Goal: Information Seeking & Learning: Check status

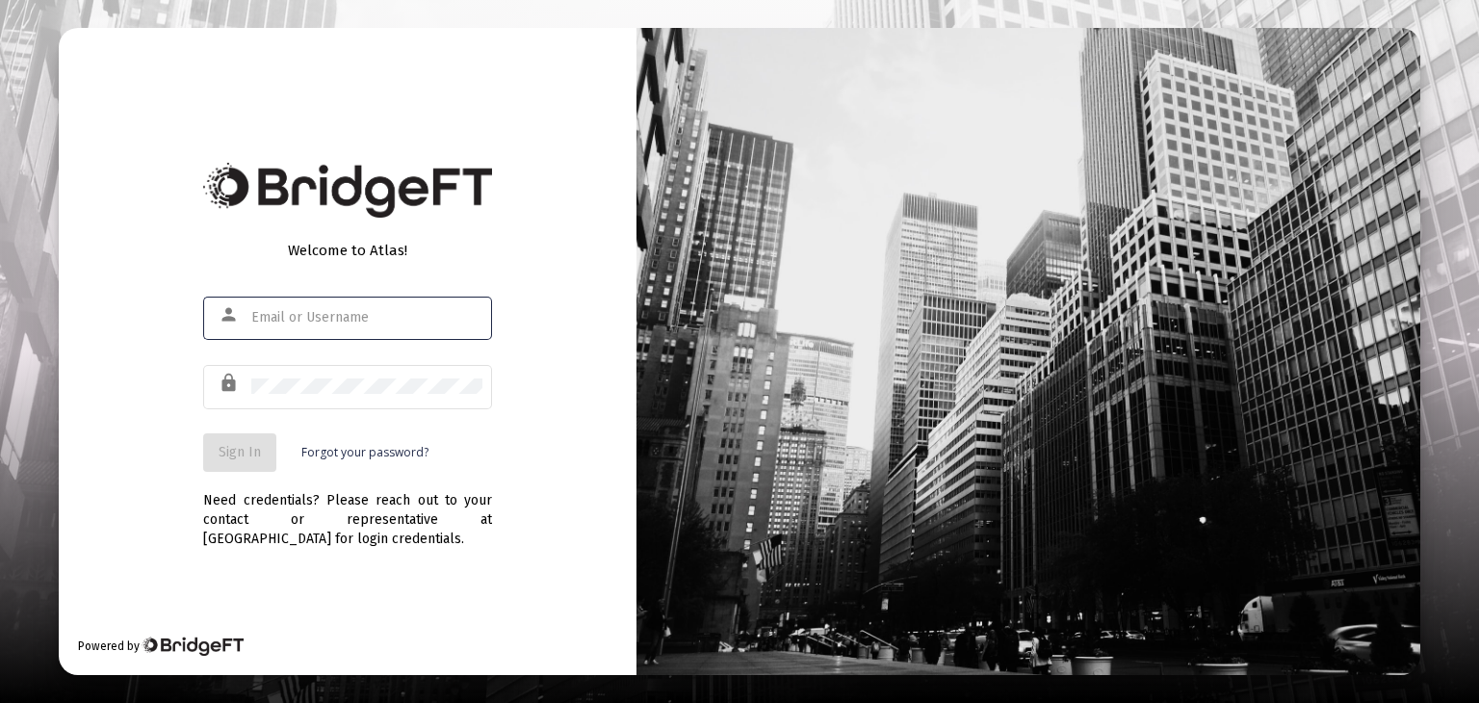
type input "[PERSON_NAME][EMAIL_ADDRESS][DOMAIN_NAME]"
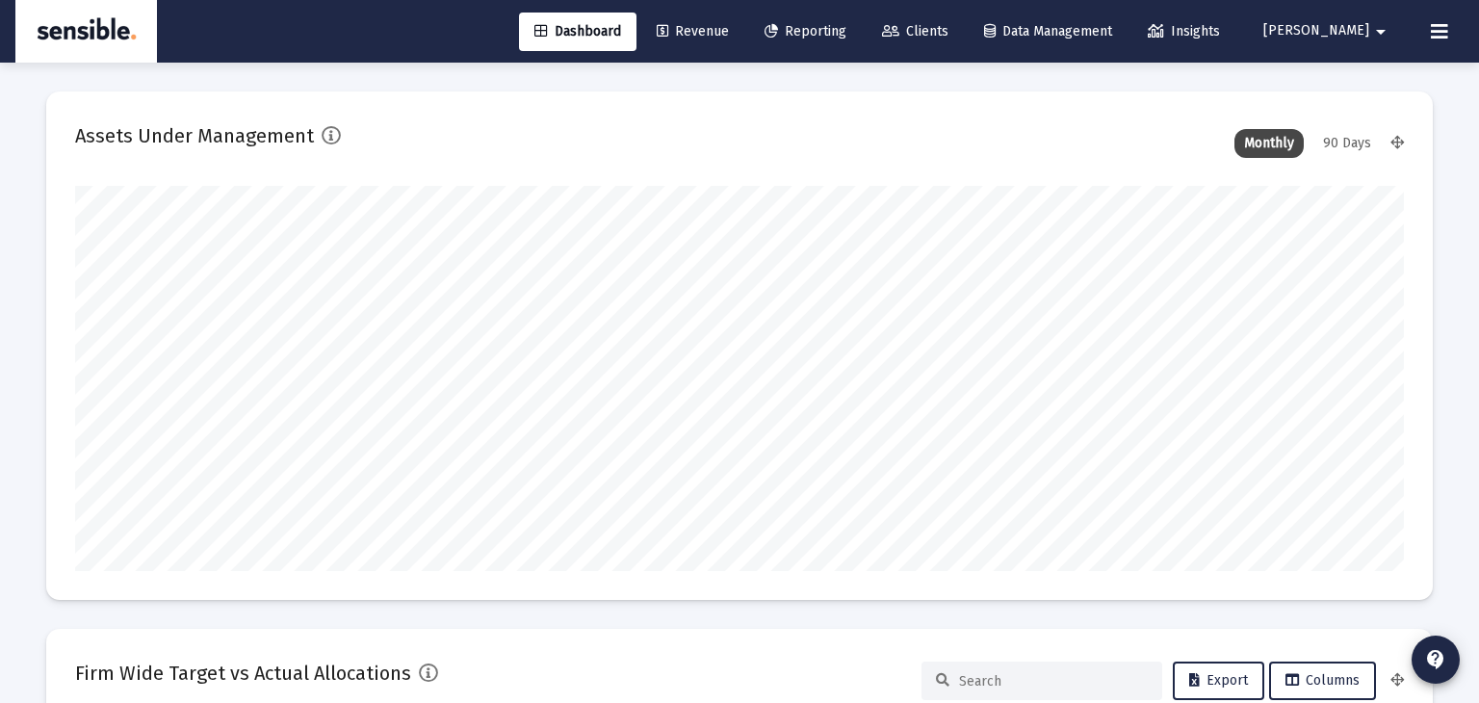
scroll to position [385, 1329]
type input "[DATE]"
type input "[PERSON_NAME][EMAIL_ADDRESS][DOMAIN_NAME]"
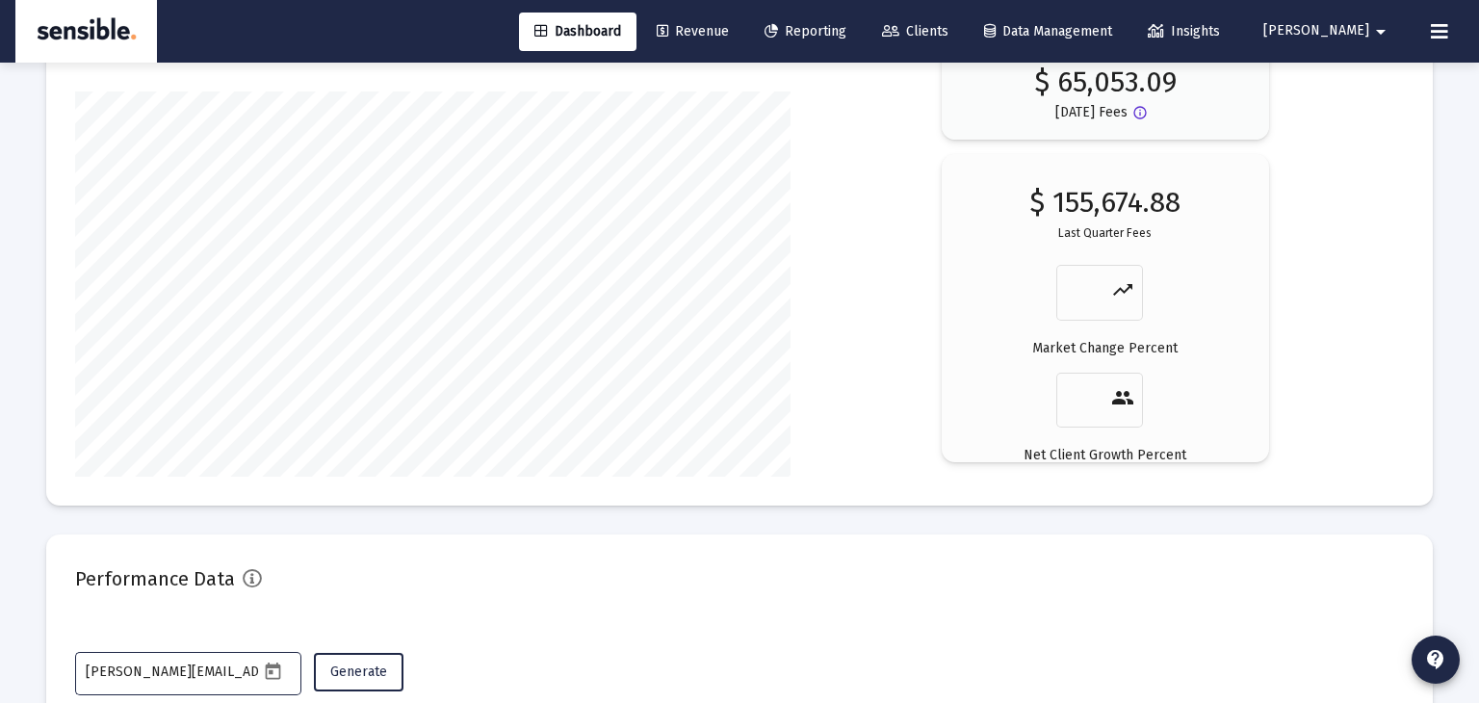
scroll to position [3420, 0]
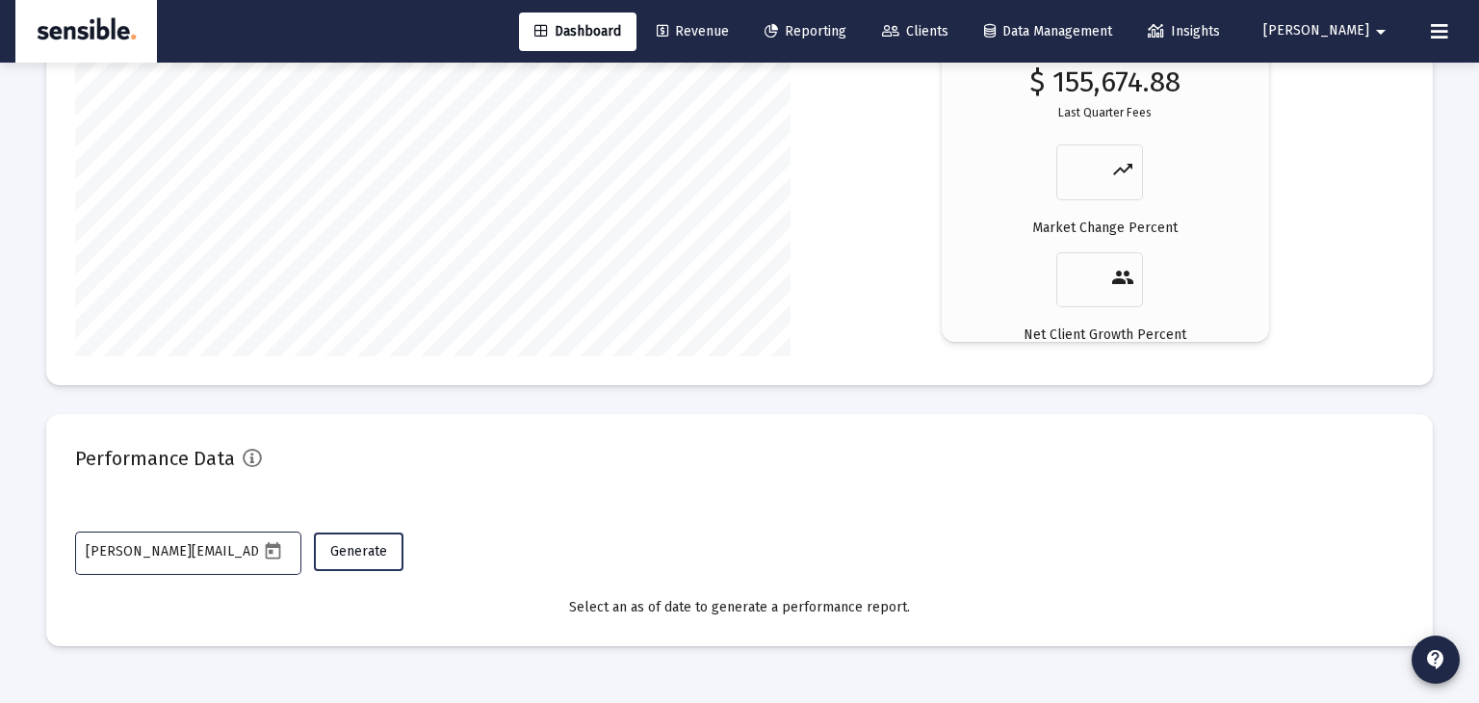
click at [361, 549] on span "Generate" at bounding box center [358, 551] width 57 height 16
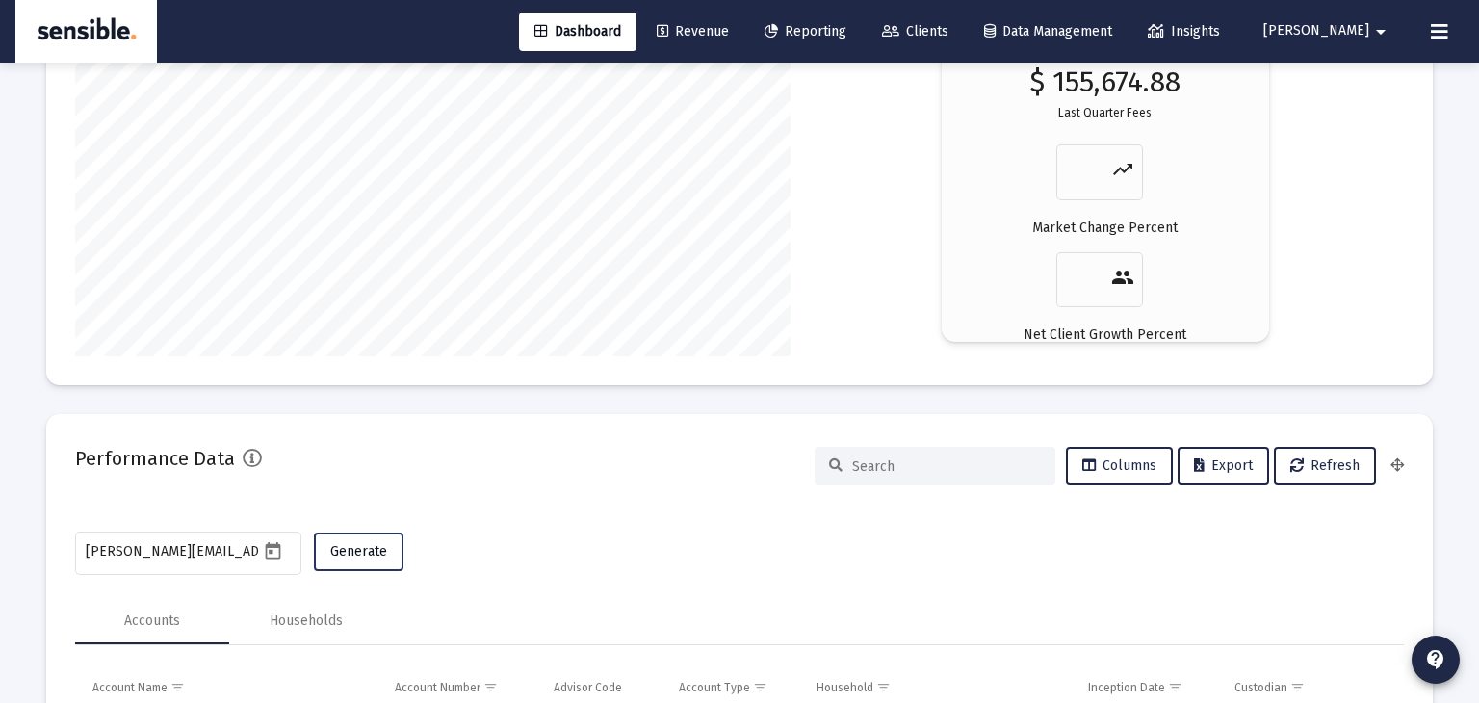
click at [379, 548] on span "Generate" at bounding box center [358, 551] width 57 height 16
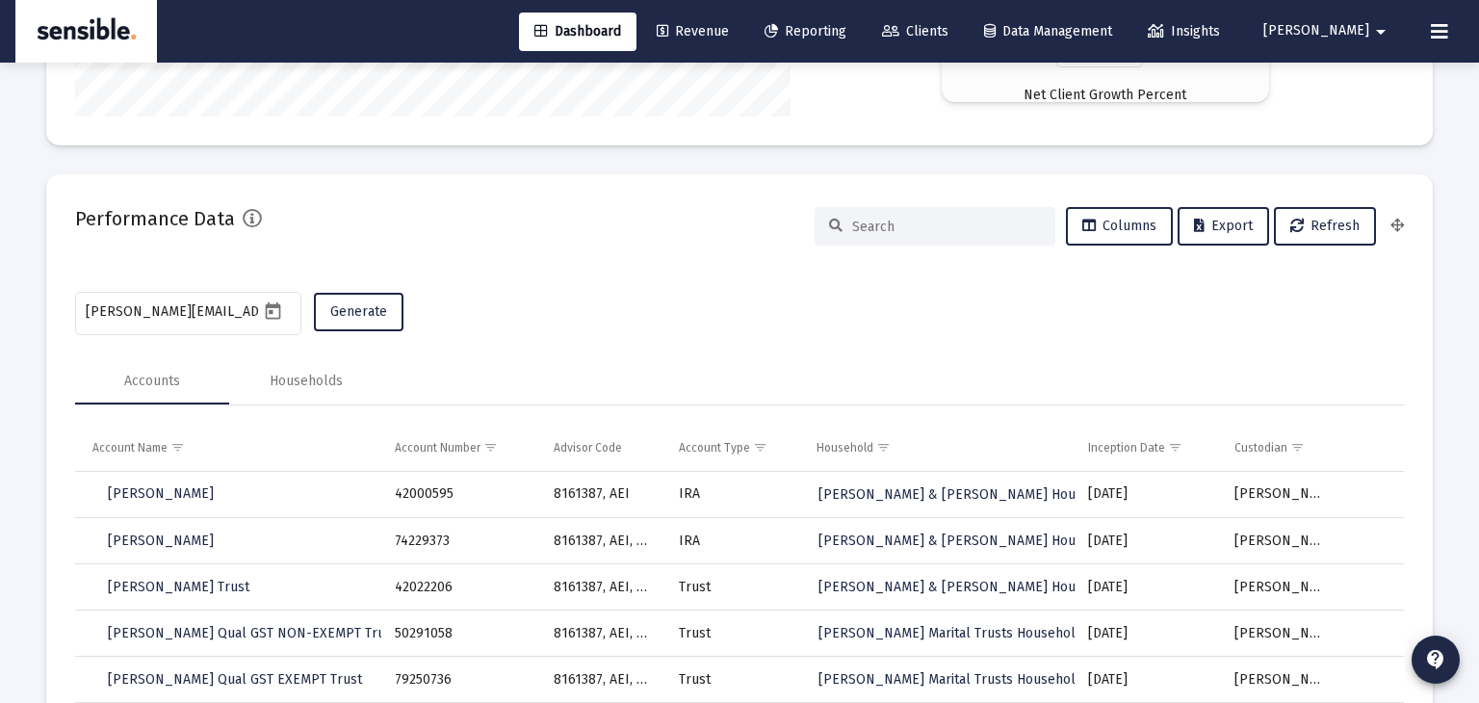
scroll to position [3670, 0]
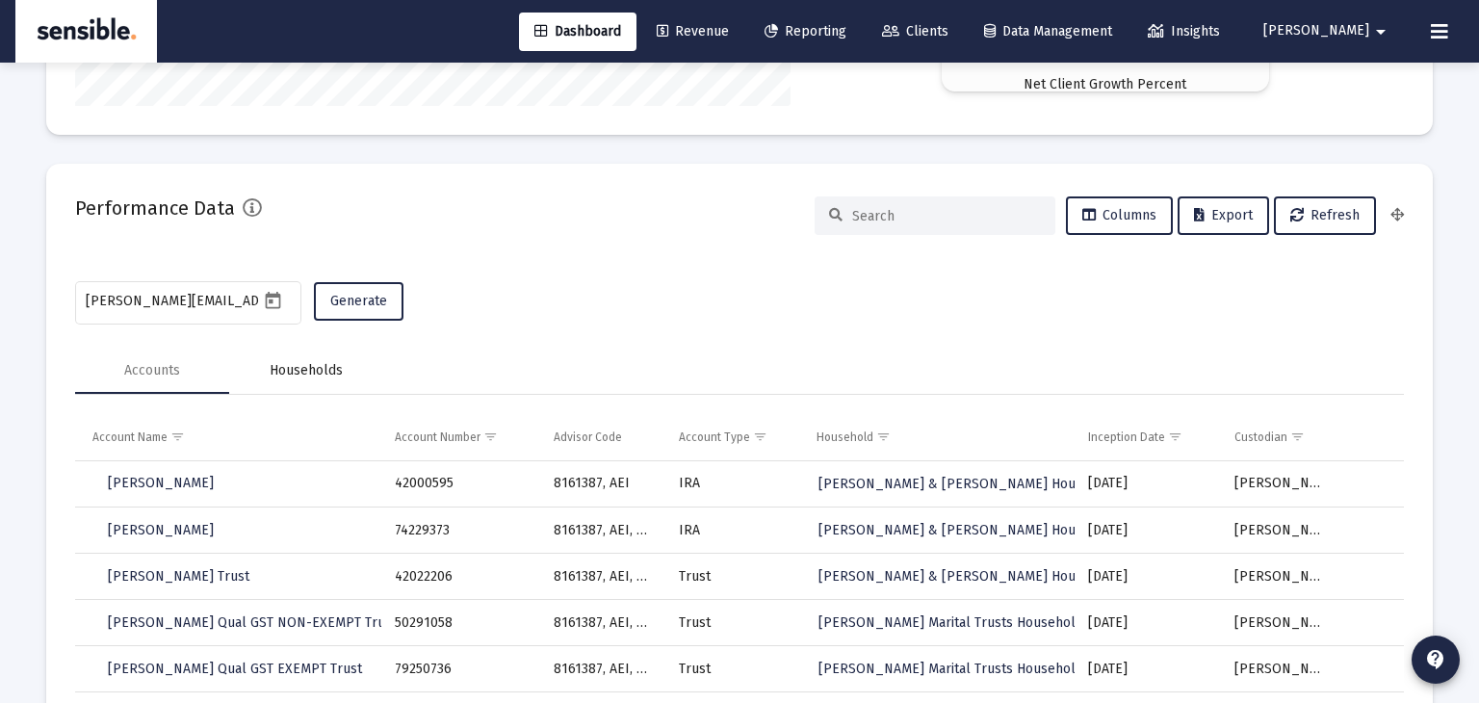
click at [305, 367] on div "Households" at bounding box center [306, 370] width 73 height 19
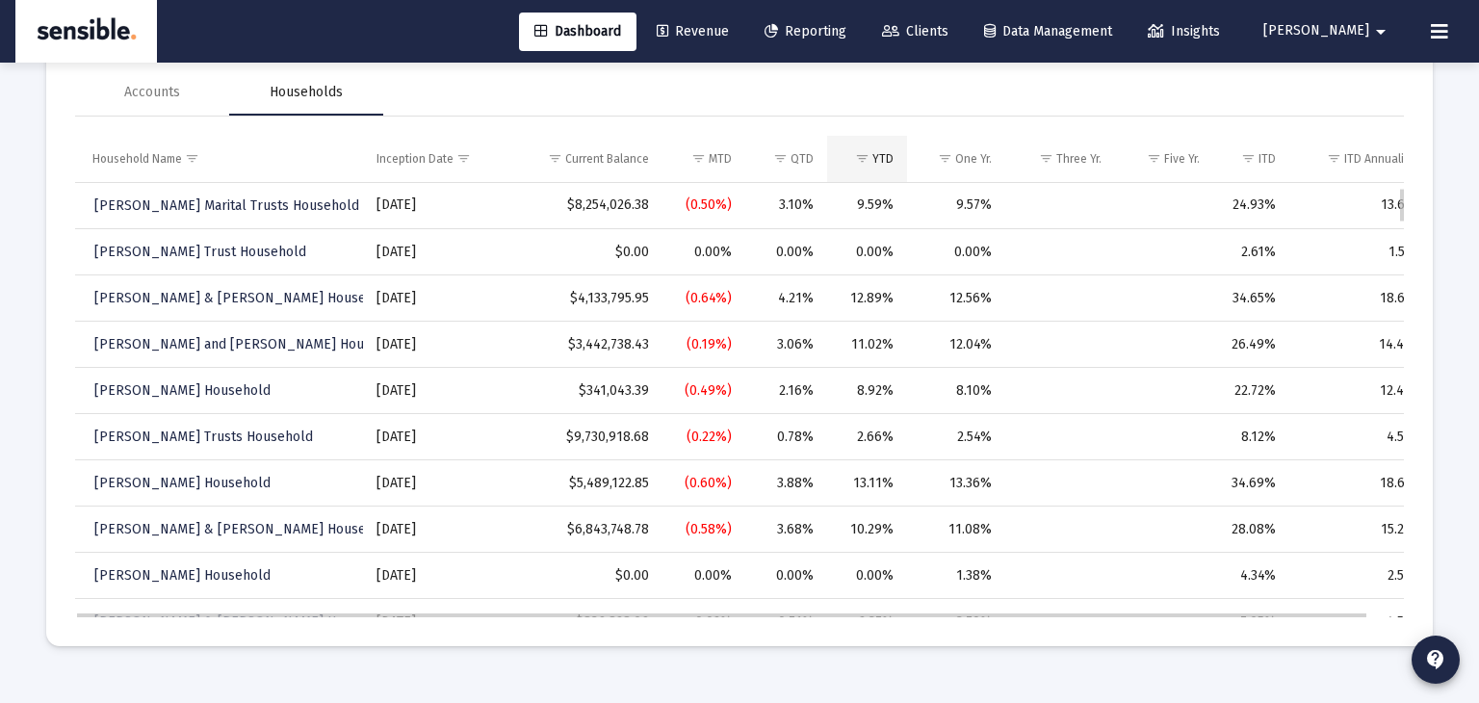
scroll to position [162, 0]
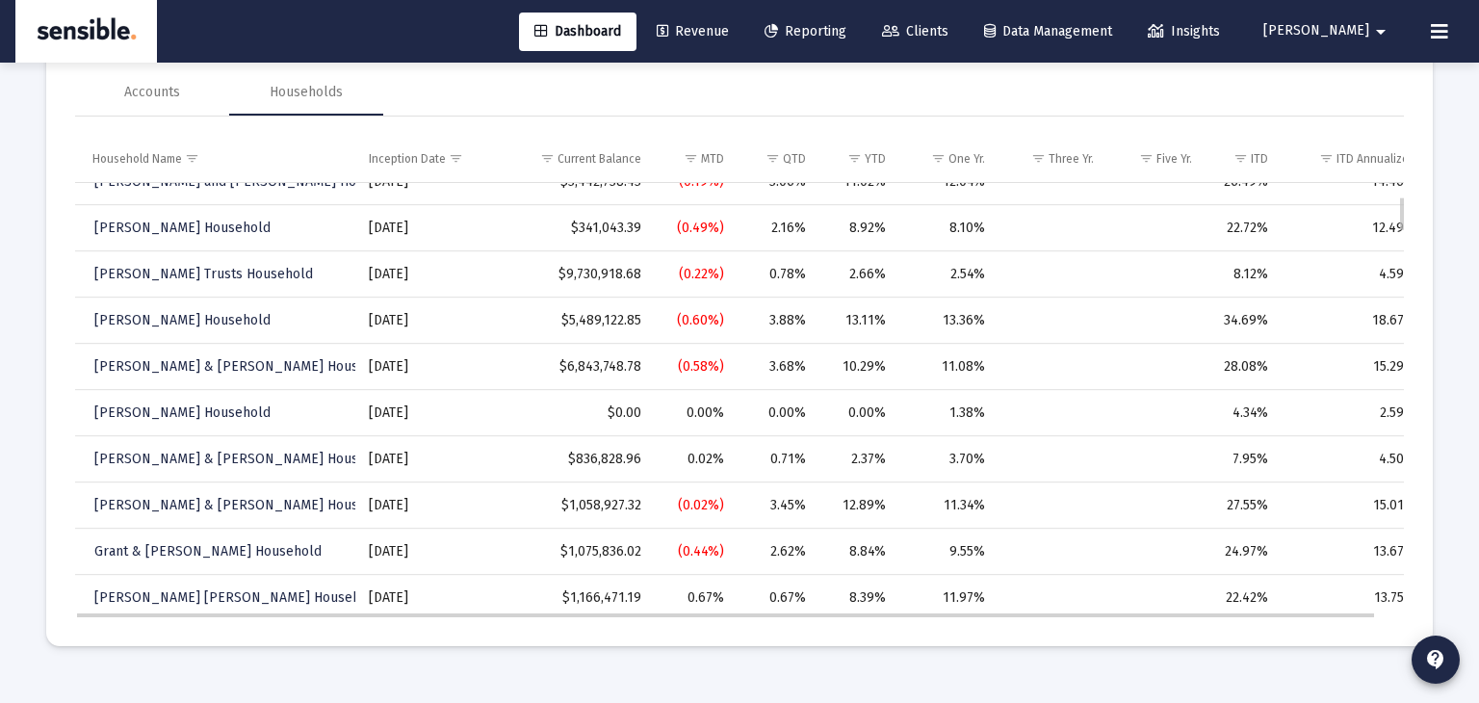
click at [886, 450] on td "2.37%" at bounding box center [859, 459] width 80 height 46
click at [886, 450] on td "2.37%" at bounding box center [859, 458] width 80 height 46
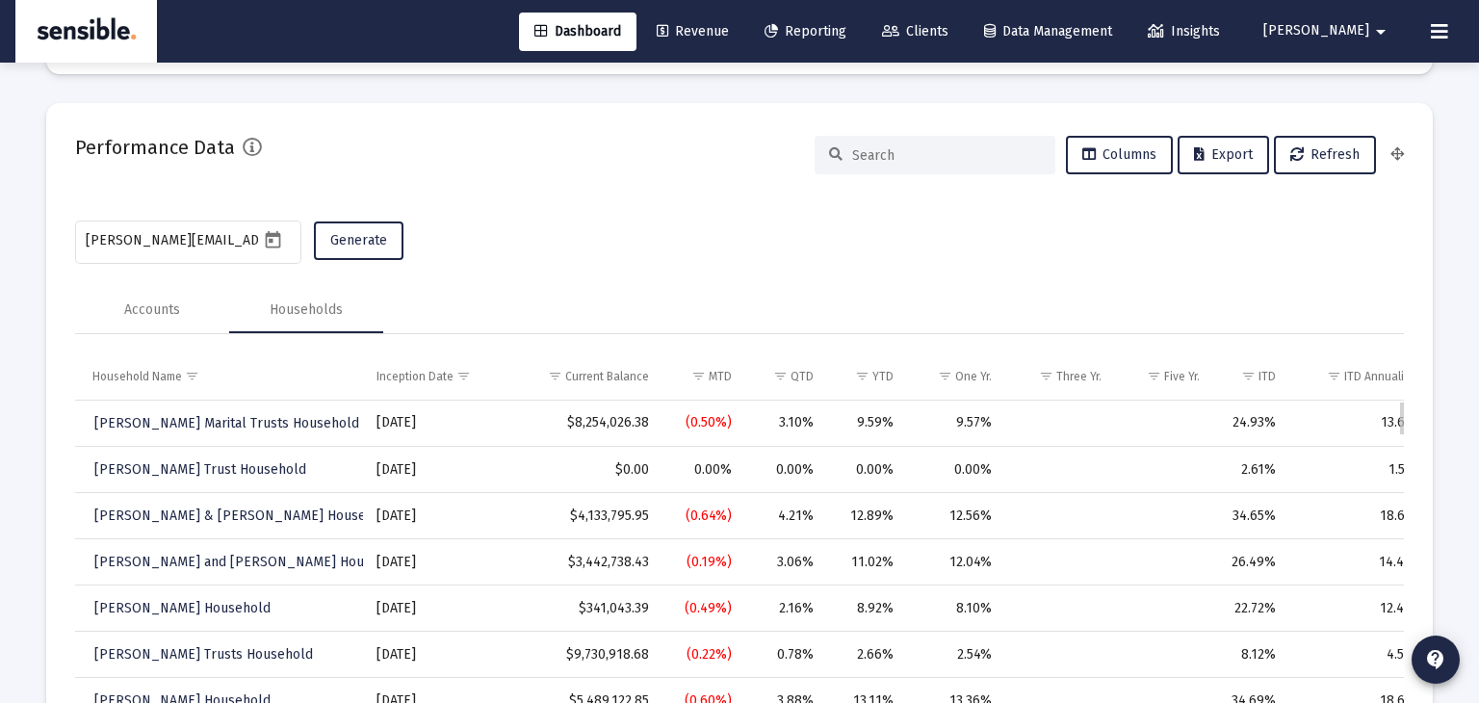
scroll to position [3664, 0]
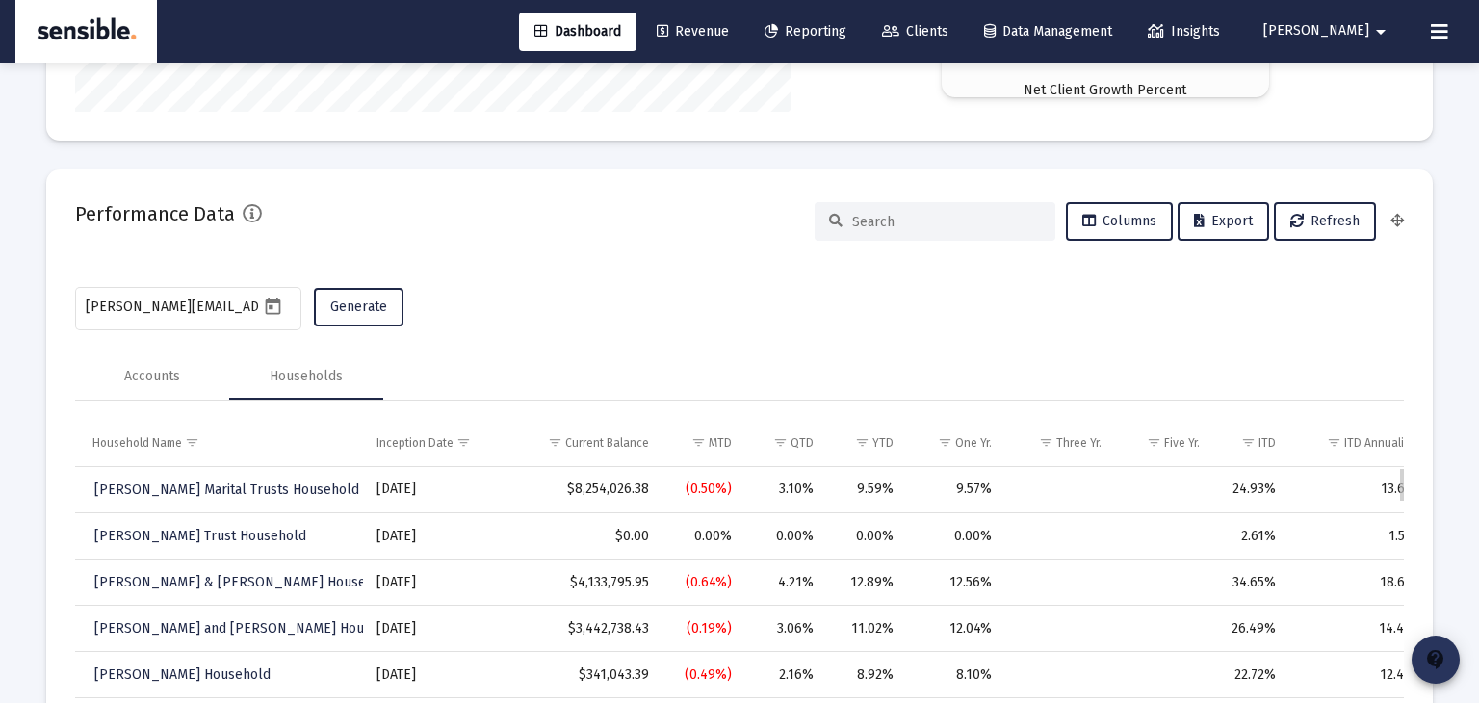
click at [1435, 660] on mat-icon "contact_support" at bounding box center [1435, 659] width 23 height 23
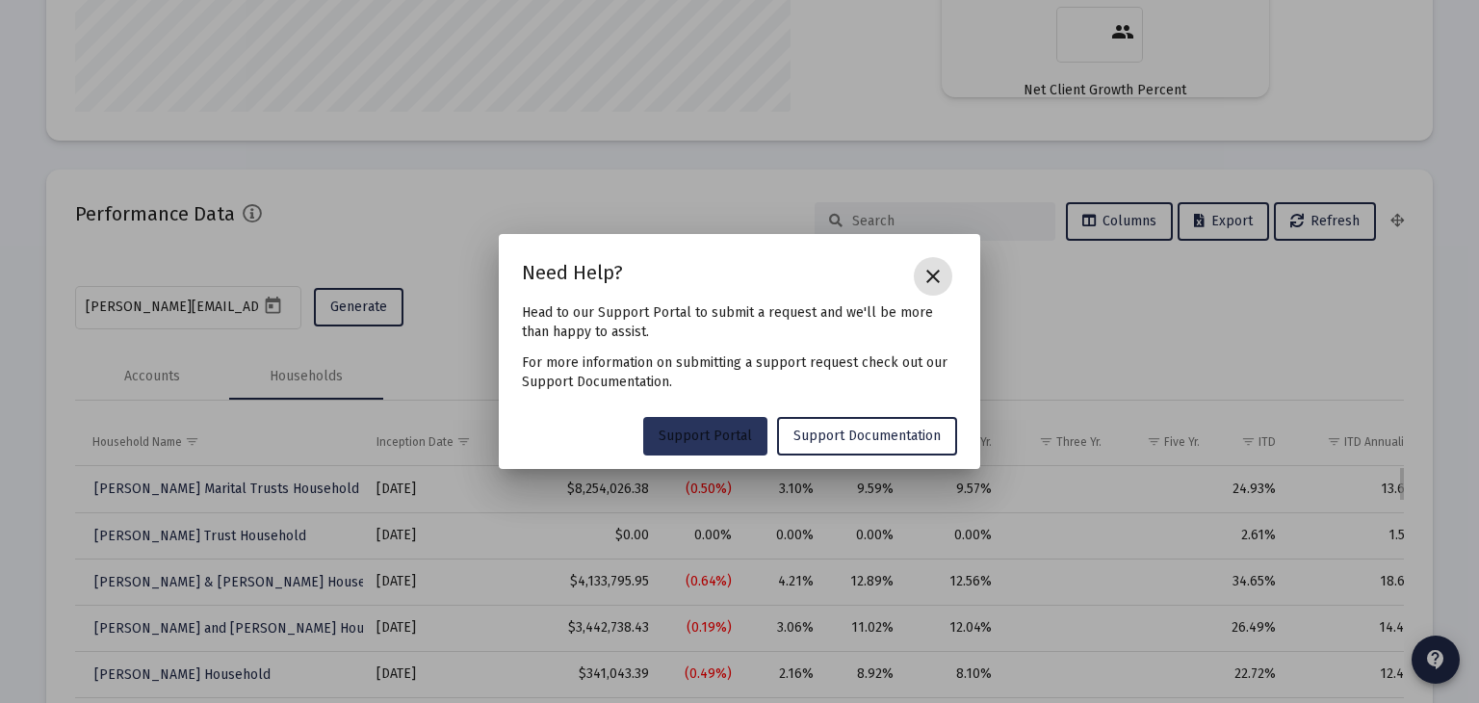
click at [726, 444] on link "Support Portal" at bounding box center [705, 436] width 124 height 39
